Goal: Task Accomplishment & Management: Use online tool/utility

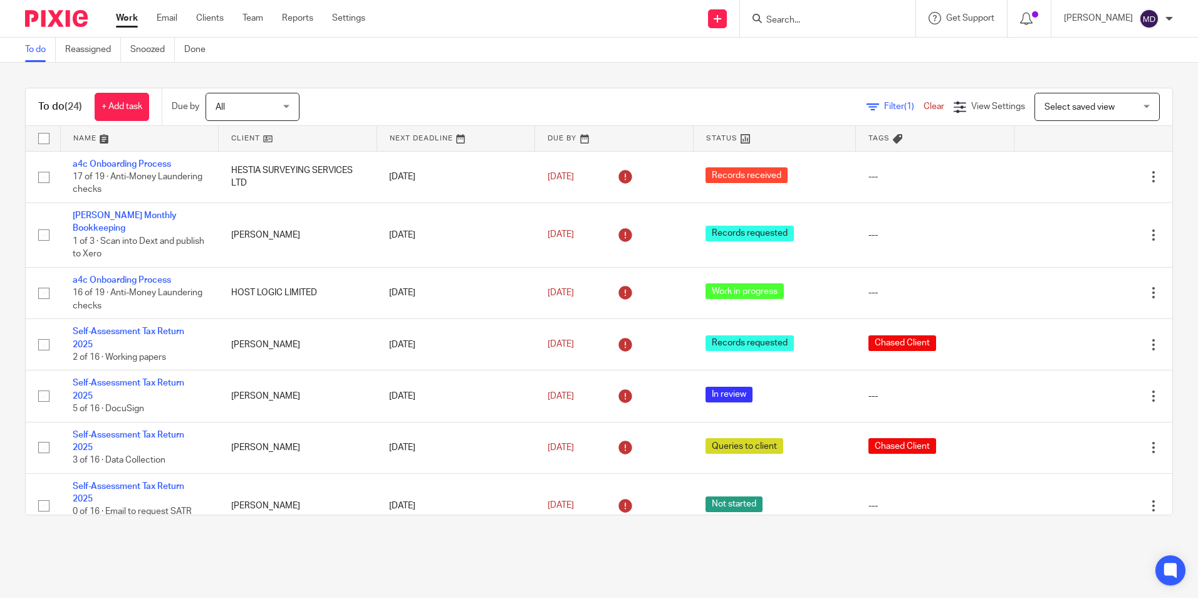
click at [884, 103] on span "Filter (1)" at bounding box center [903, 106] width 39 height 9
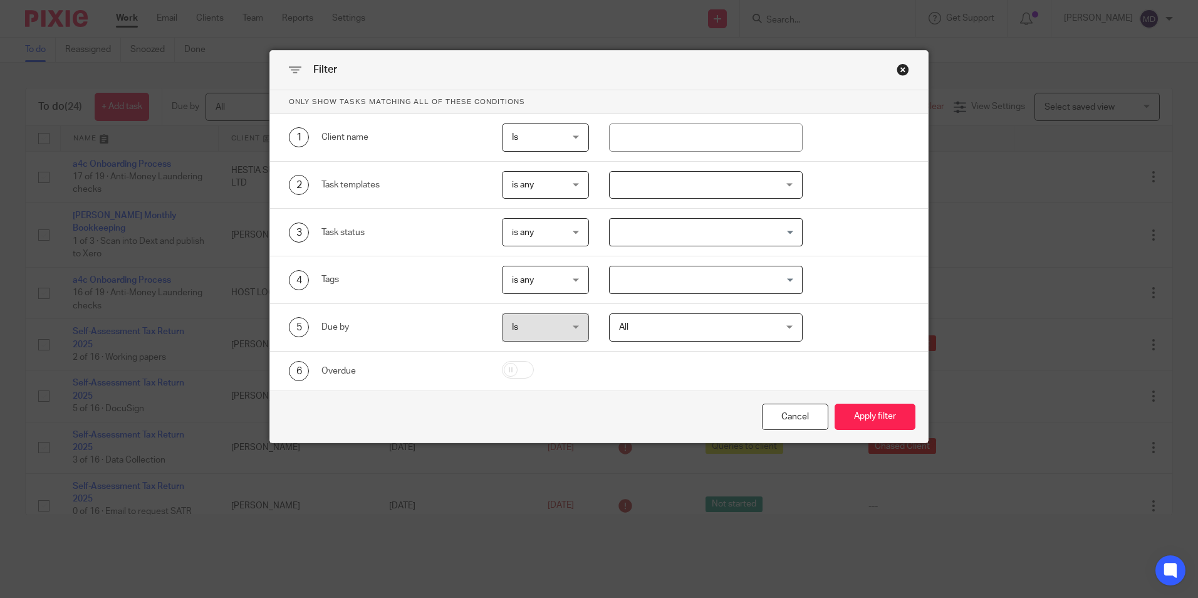
click at [672, 185] on div at bounding box center [706, 185] width 194 height 28
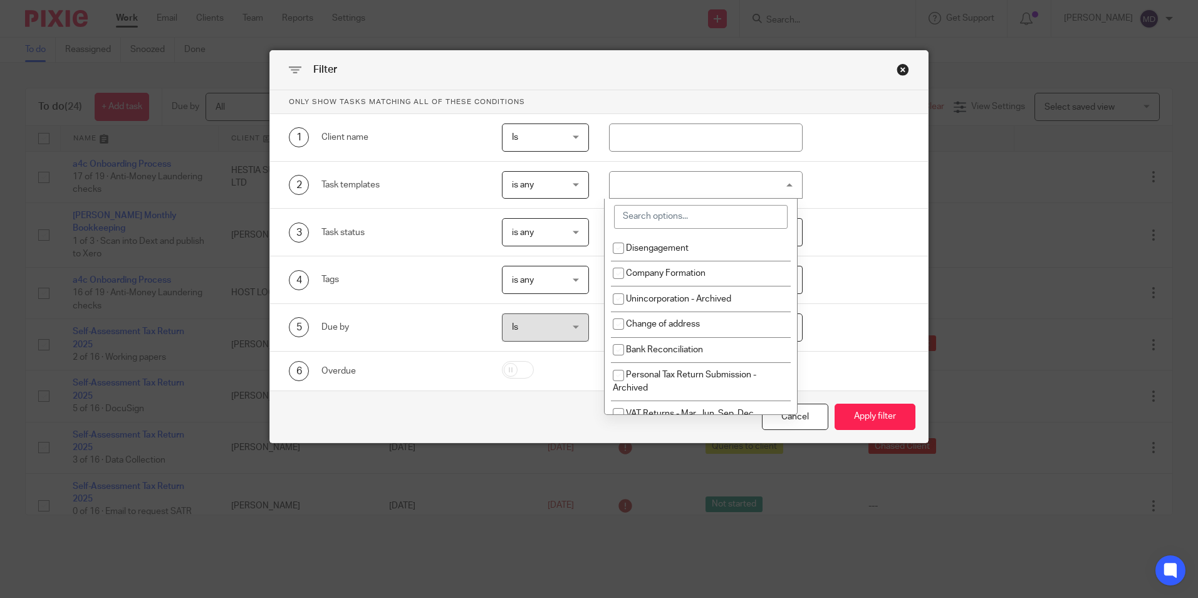
click at [638, 220] on input "search" at bounding box center [701, 217] width 174 height 24
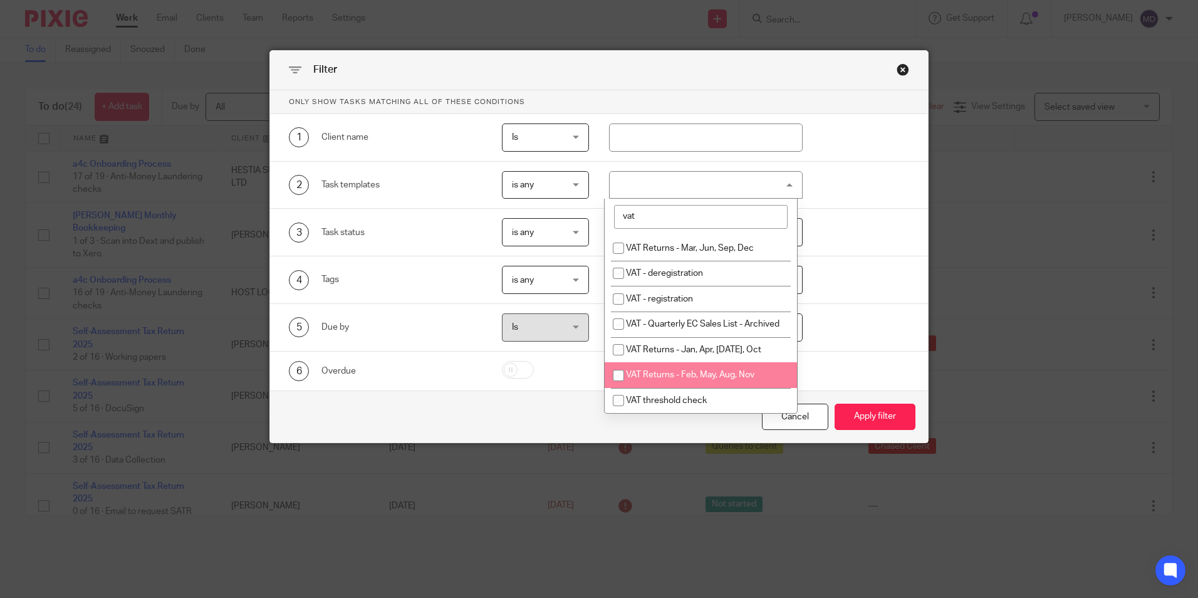
type input "vat"
click at [741, 379] on span "VAT Returns - Feb, May, Aug, Nov" at bounding box center [690, 374] width 128 height 9
checkbox input "true"
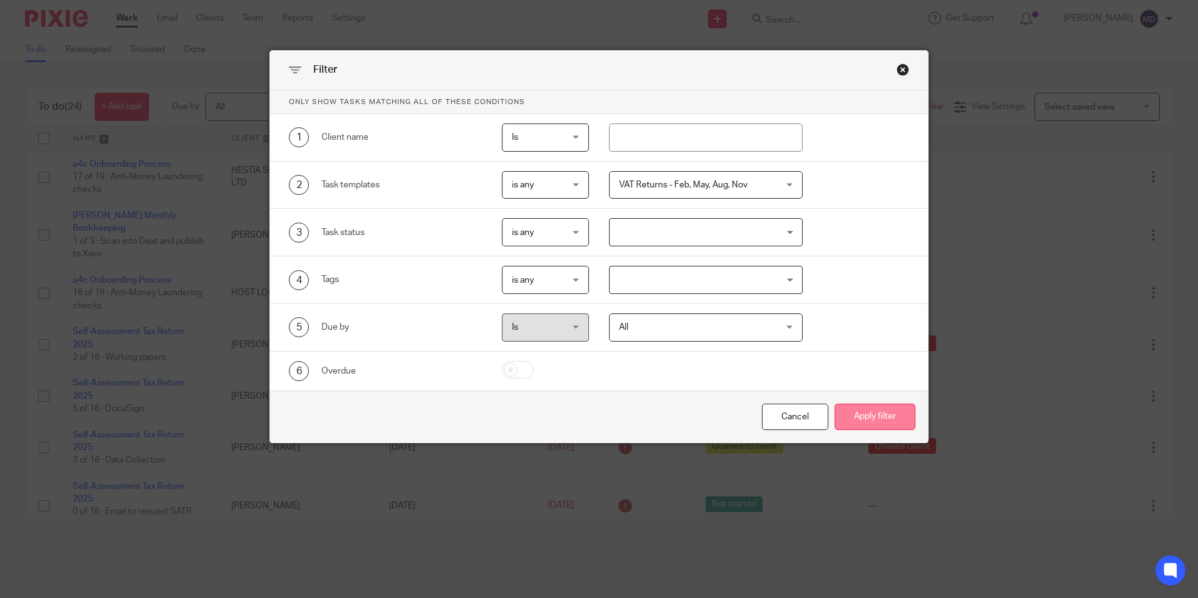
click at [841, 410] on button "Apply filter" at bounding box center [874, 416] width 81 height 27
